Goal: Navigation & Orientation: Find specific page/section

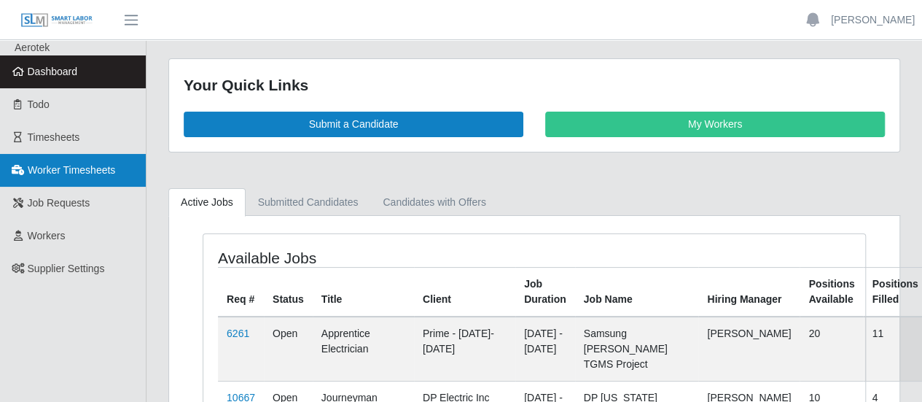
click at [99, 177] on link "Worker Timesheets" at bounding box center [73, 170] width 146 height 33
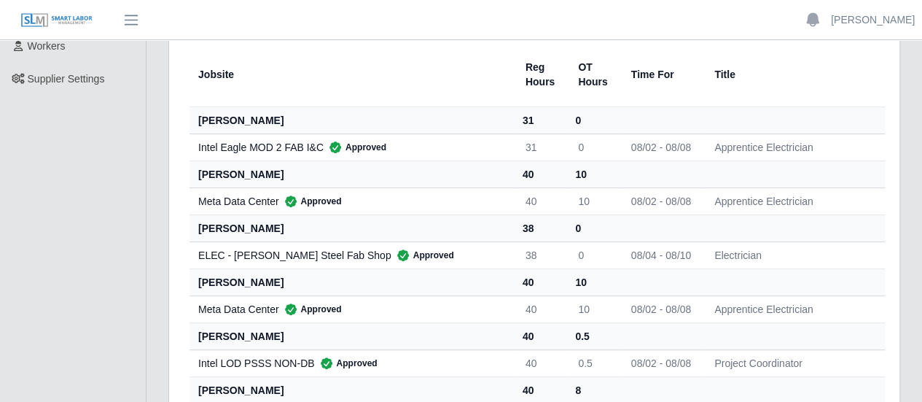
scroll to position [73, 0]
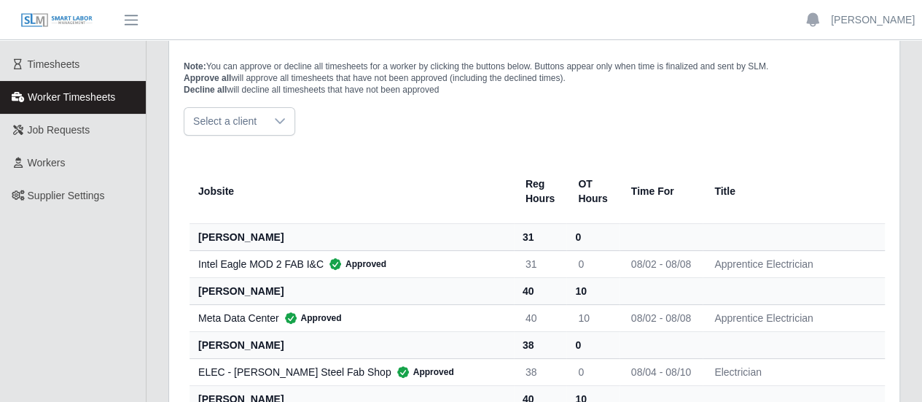
click at [277, 115] on icon at bounding box center [280, 121] width 12 height 12
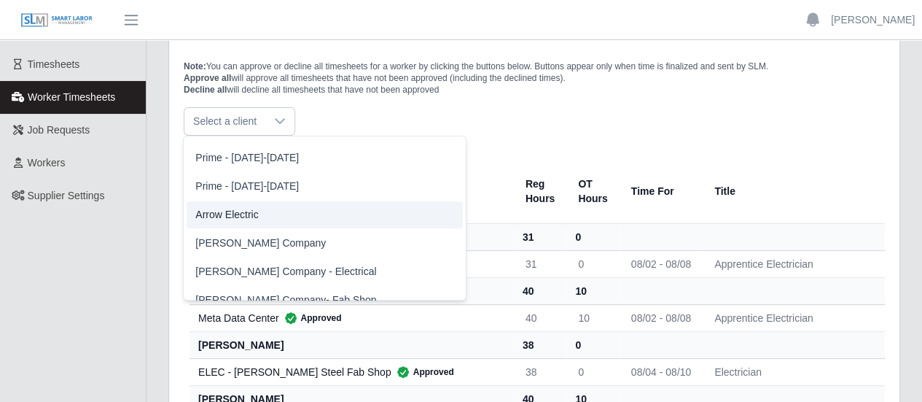
scroll to position [0, 0]
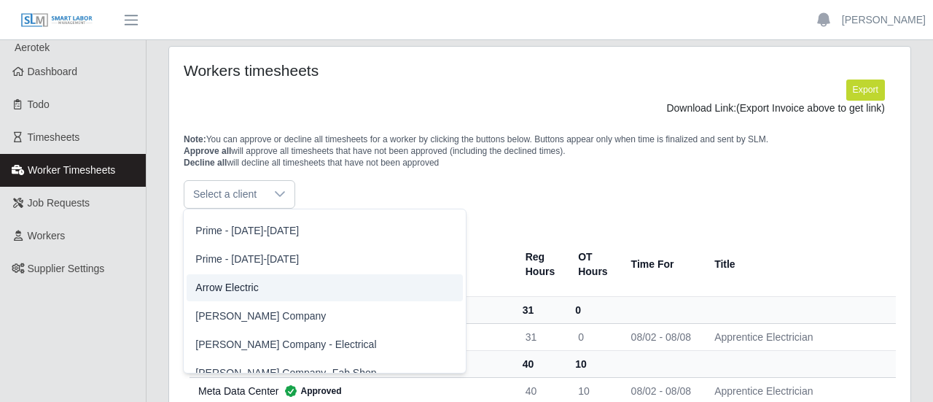
click at [261, 218] on ul "[PERSON_NAME] Electrical [PERSON_NAME] Electrical - [GEOGRAPHIC_DATA]-26 [PERSO…" at bounding box center [324, 131] width 281 height 573
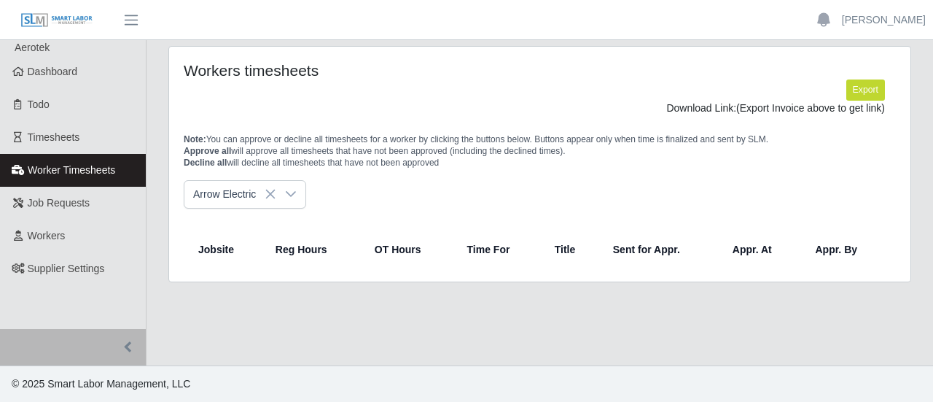
click at [272, 193] on icon at bounding box center [271, 194] width 12 height 12
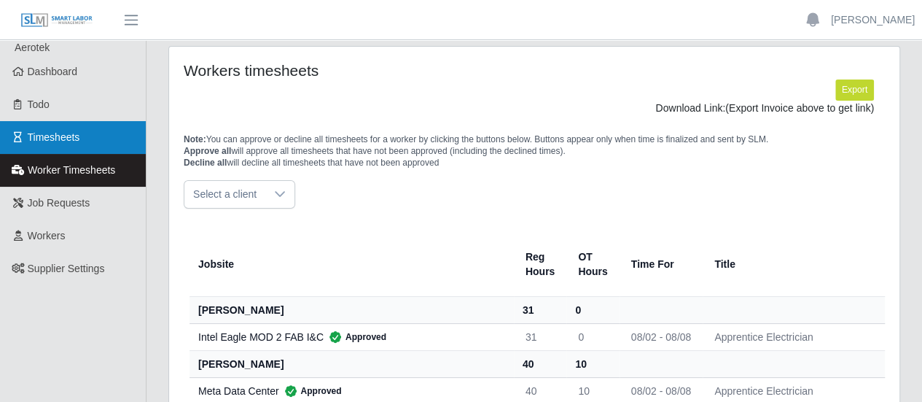
click at [57, 147] on link "Timesheets" at bounding box center [73, 137] width 146 height 33
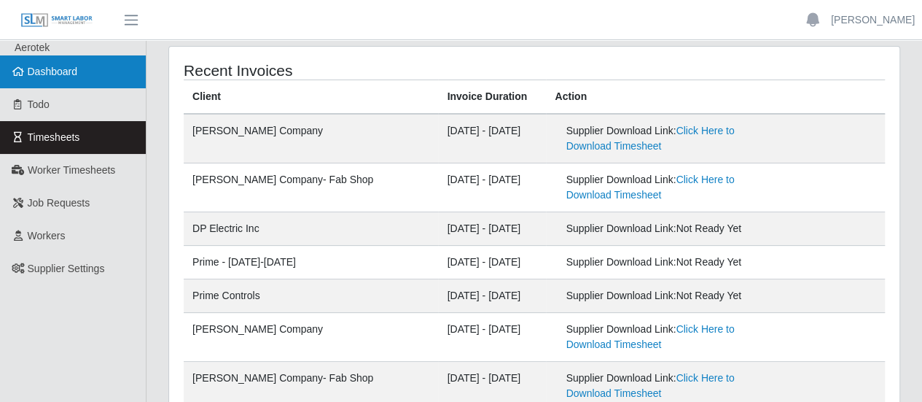
click at [39, 61] on link "Dashboard" at bounding box center [73, 71] width 146 height 33
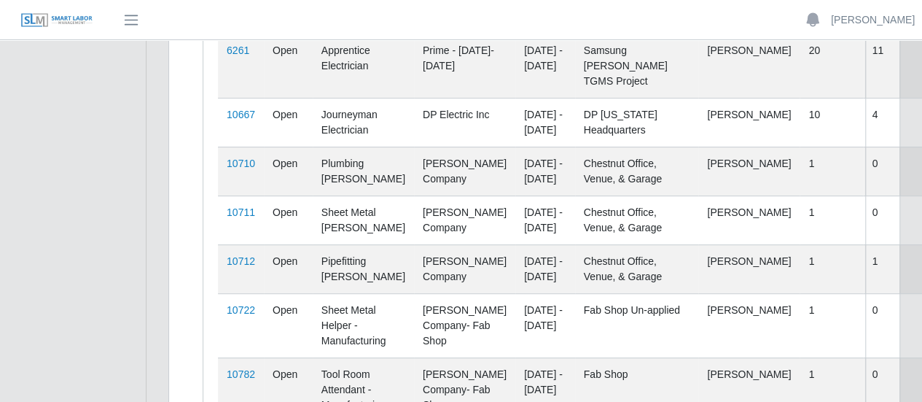
scroll to position [292, 0]
